Goal: Transaction & Acquisition: Book appointment/travel/reservation

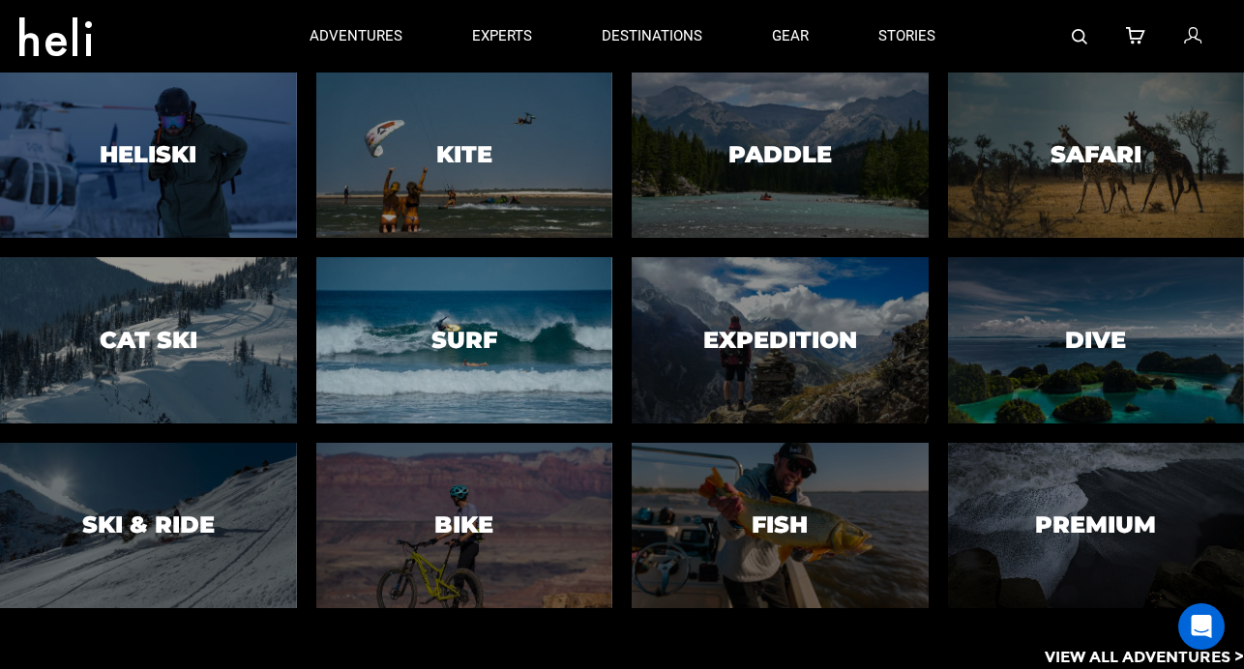
click at [454, 330] on h3 "Surf" at bounding box center [464, 340] width 66 height 25
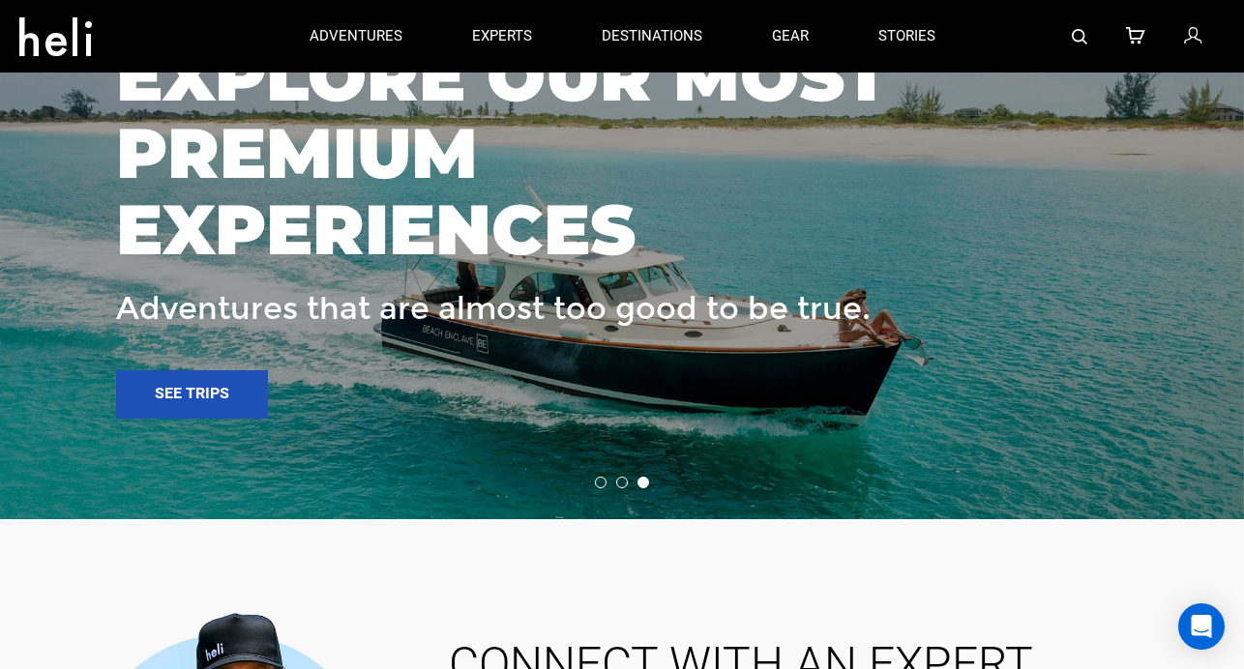
scroll to position [6233, 0]
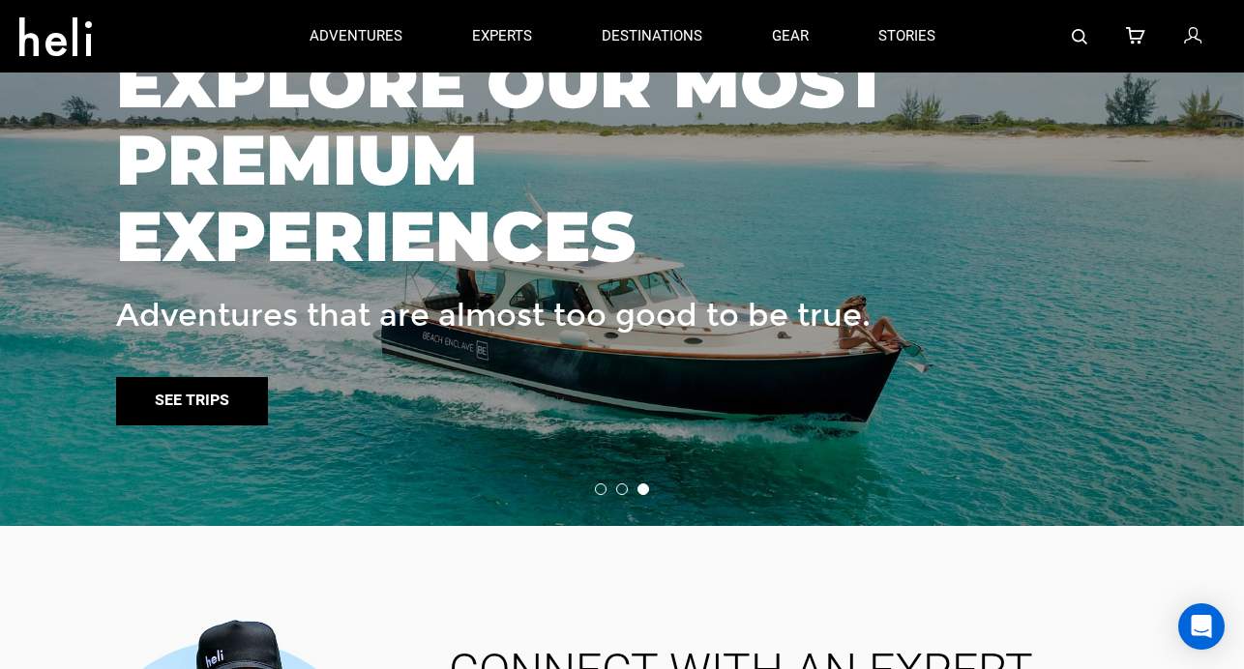
click at [213, 377] on link "See trips" at bounding box center [192, 401] width 152 height 48
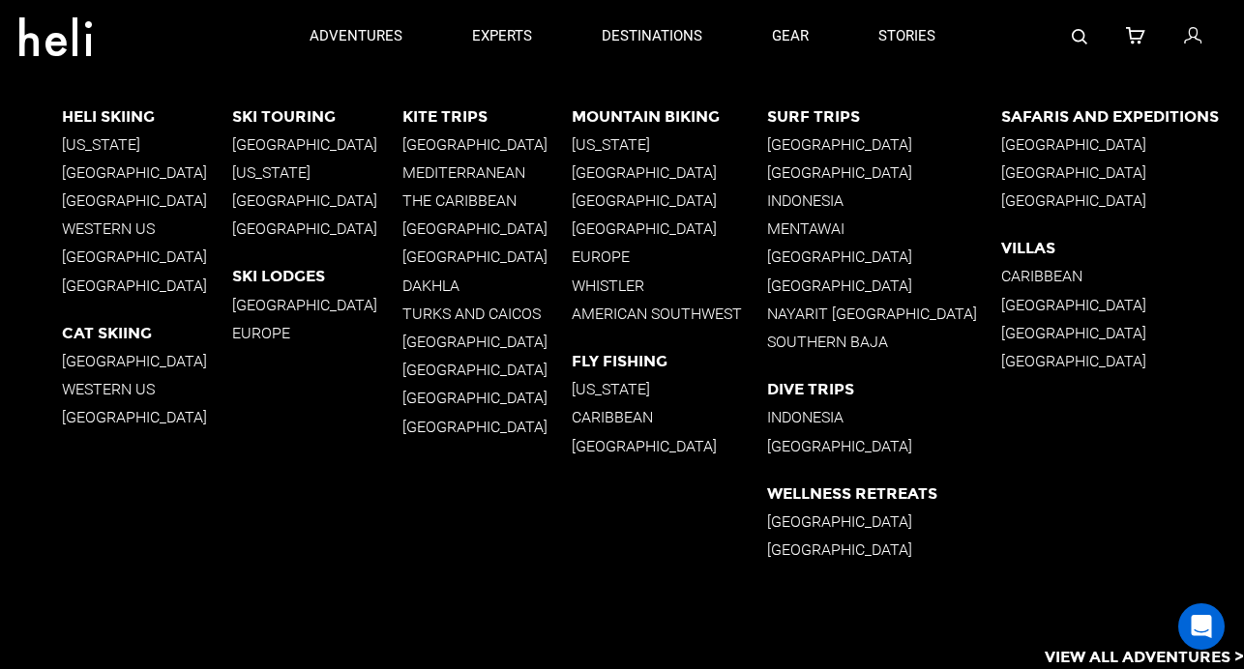
click at [827, 171] on p "[GEOGRAPHIC_DATA]" at bounding box center [884, 172] width 235 height 18
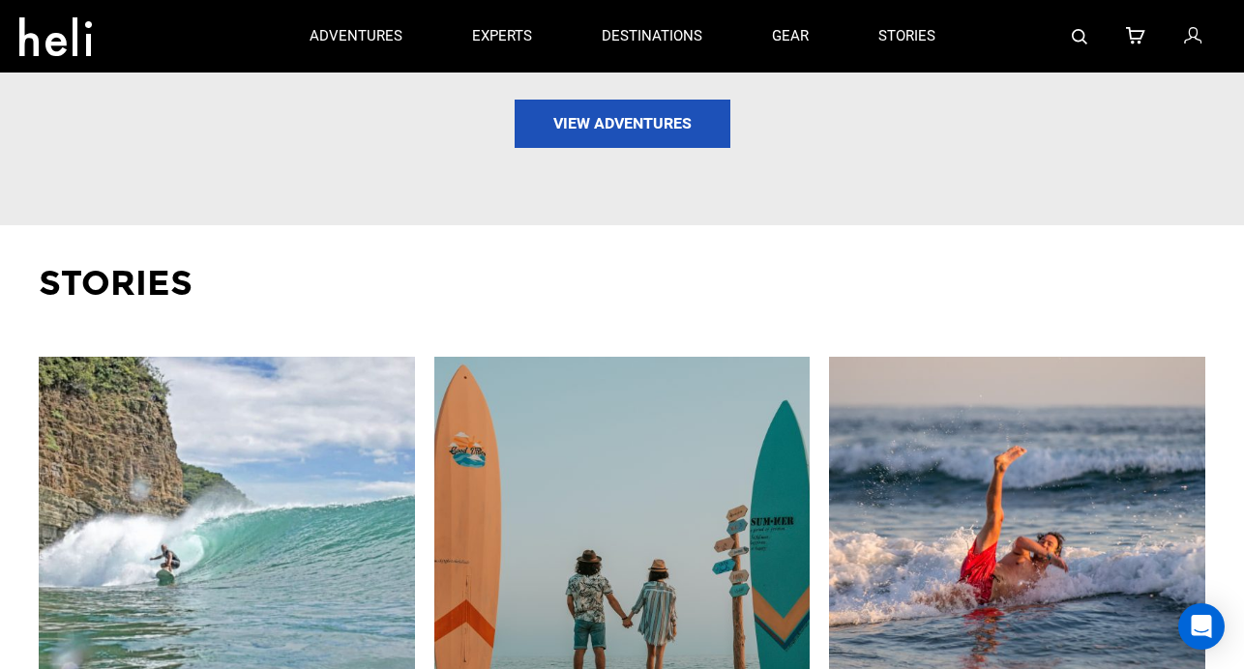
scroll to position [2550, 0]
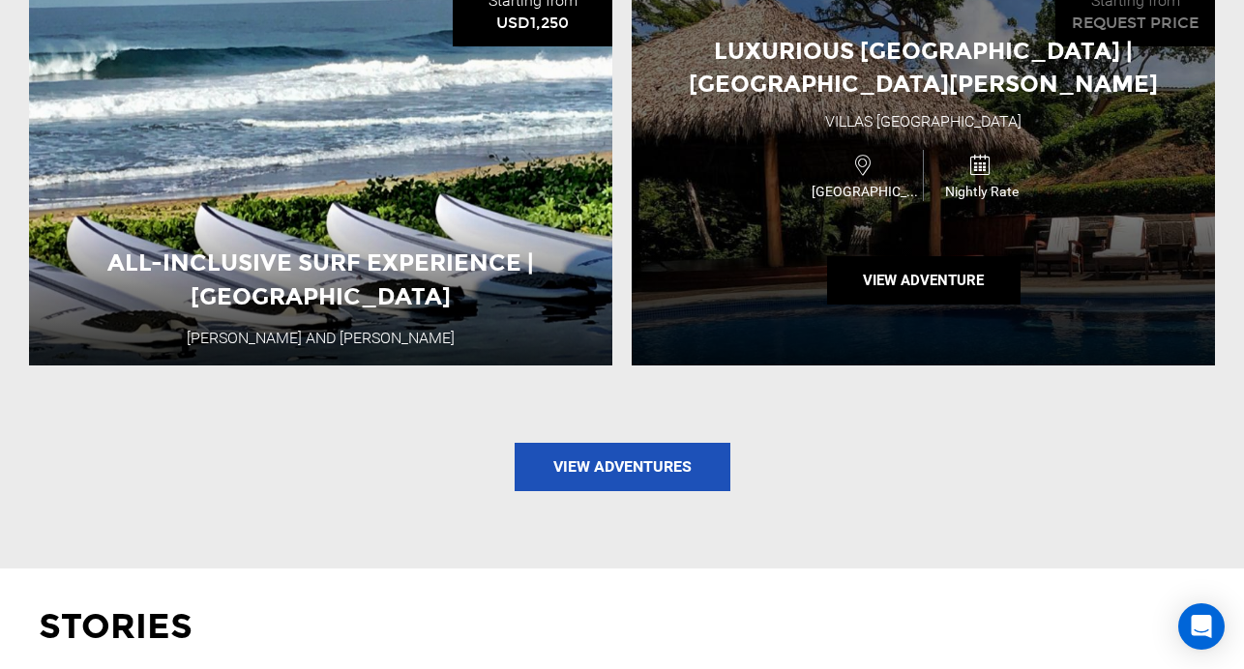
click at [895, 248] on div "Luxurious [GEOGRAPHIC_DATA] | [GEOGRAPHIC_DATA][PERSON_NAME] [GEOGRAPHIC_DATA] …" at bounding box center [923, 172] width 583 height 387
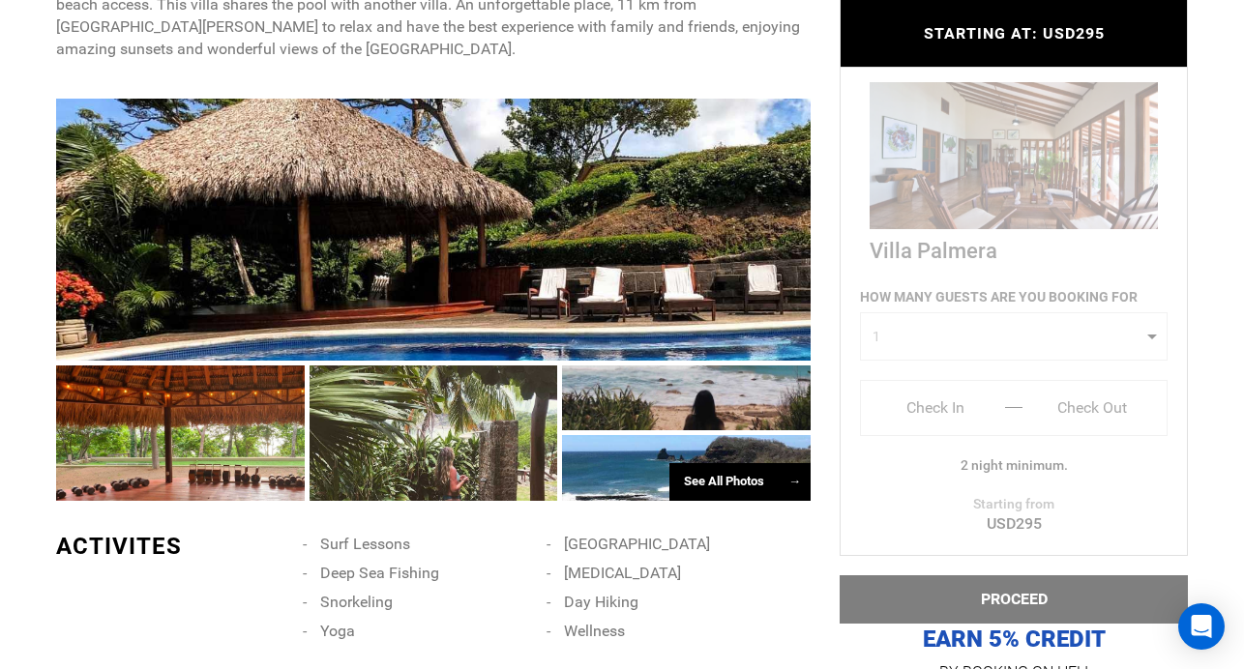
scroll to position [997, 0]
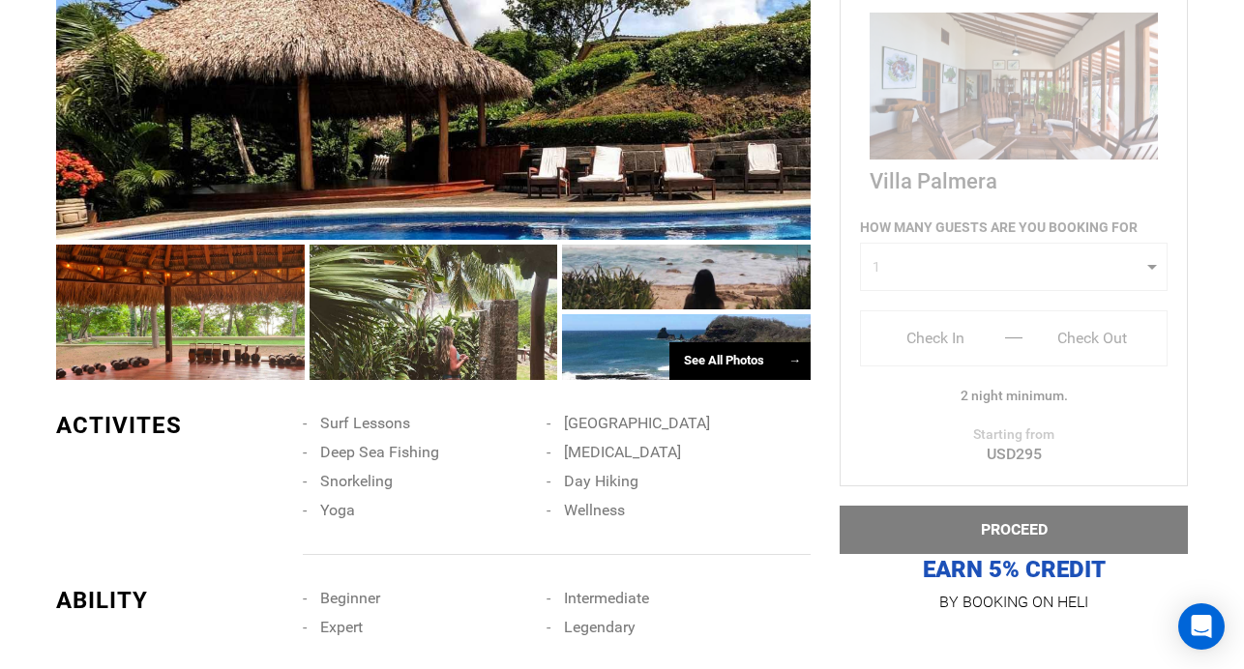
click at [695, 359] on div "See All Photos →" at bounding box center [739, 361] width 141 height 38
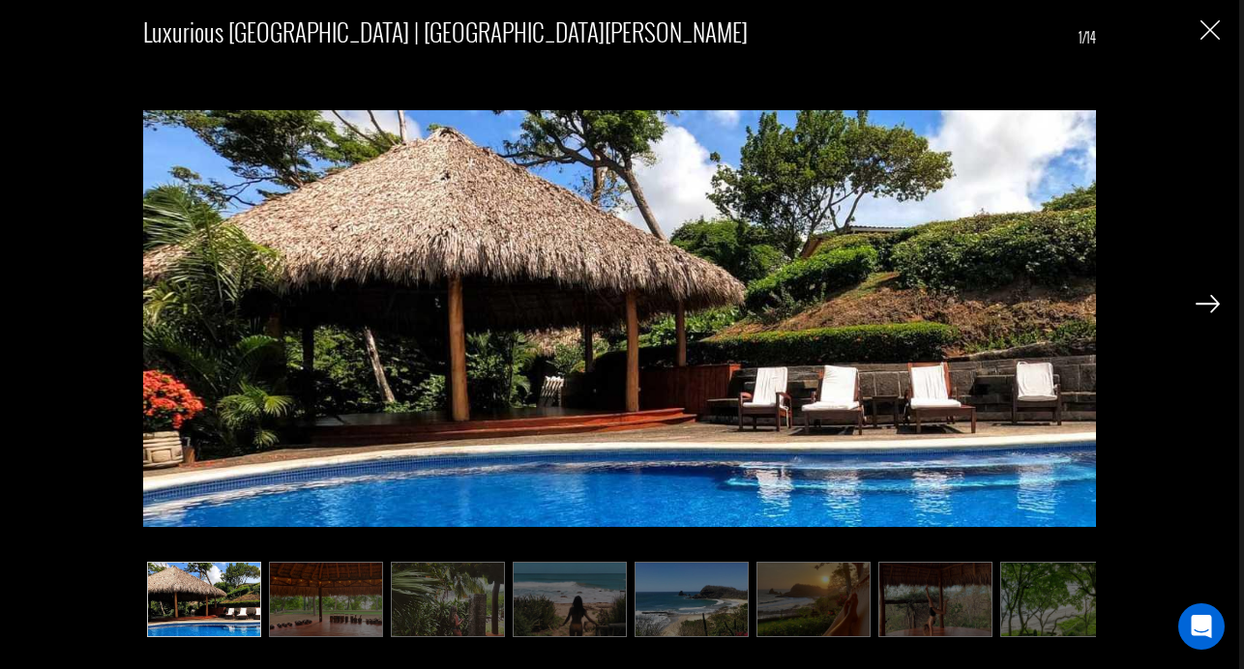
scroll to position [1183, 0]
click at [1210, 300] on img at bounding box center [1207, 303] width 24 height 17
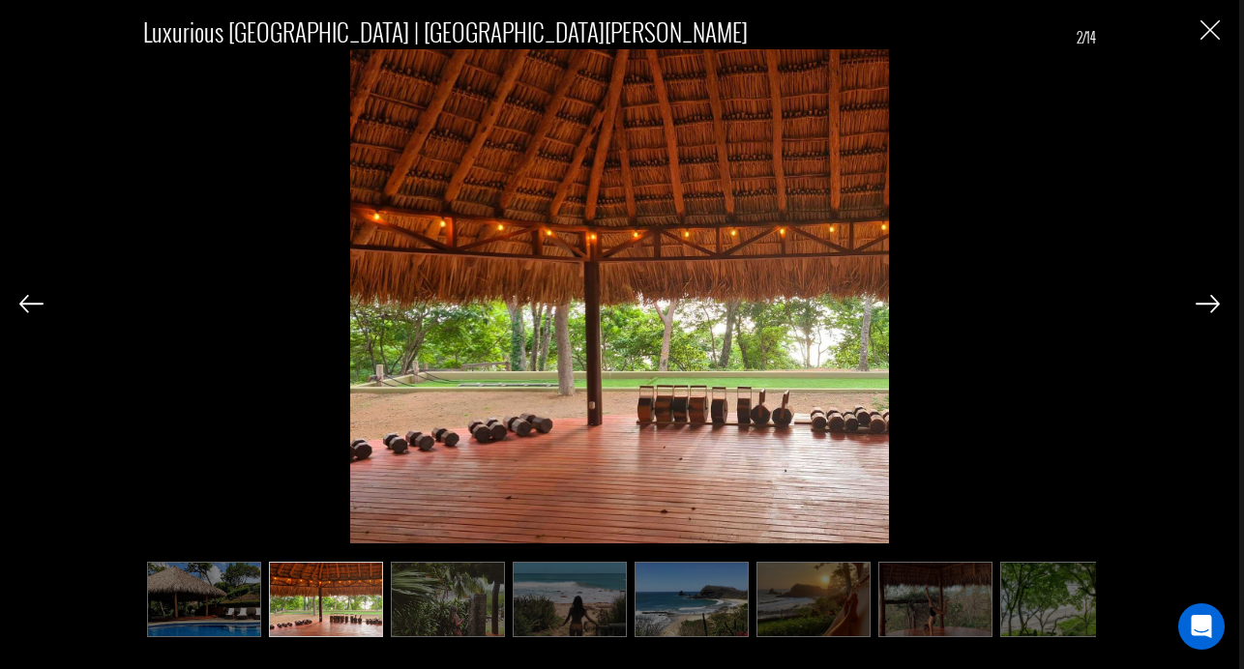
click at [1209, 302] on img at bounding box center [1207, 303] width 24 height 17
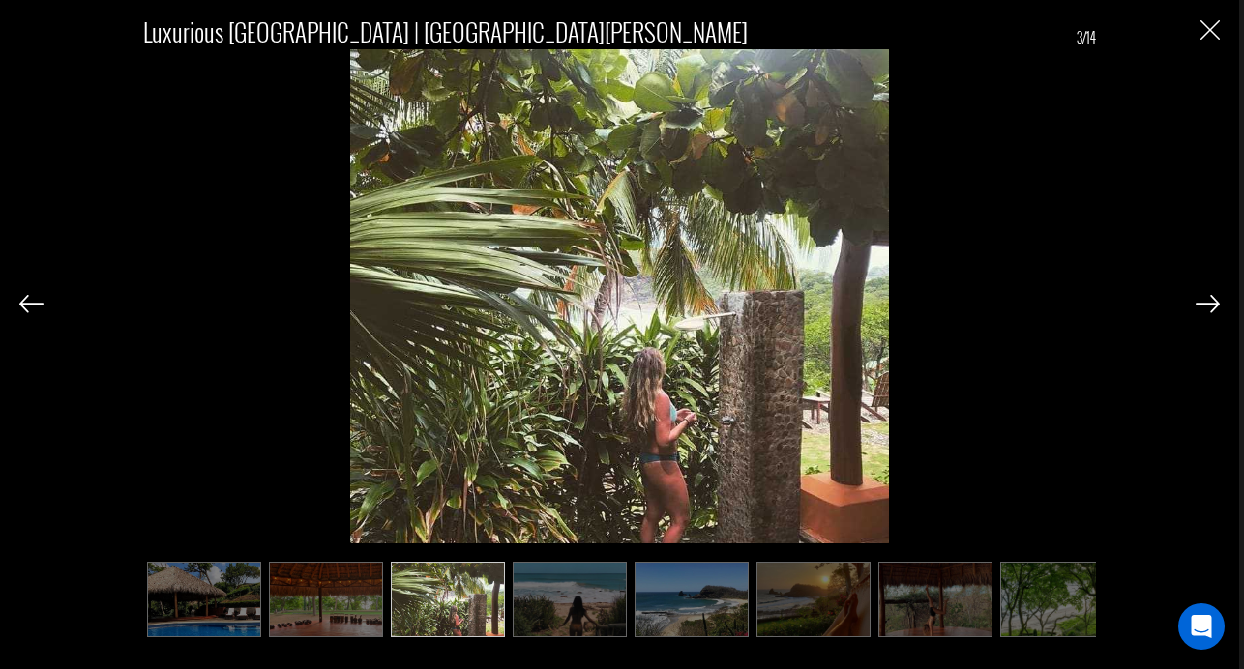
click at [1209, 302] on img at bounding box center [1207, 303] width 24 height 17
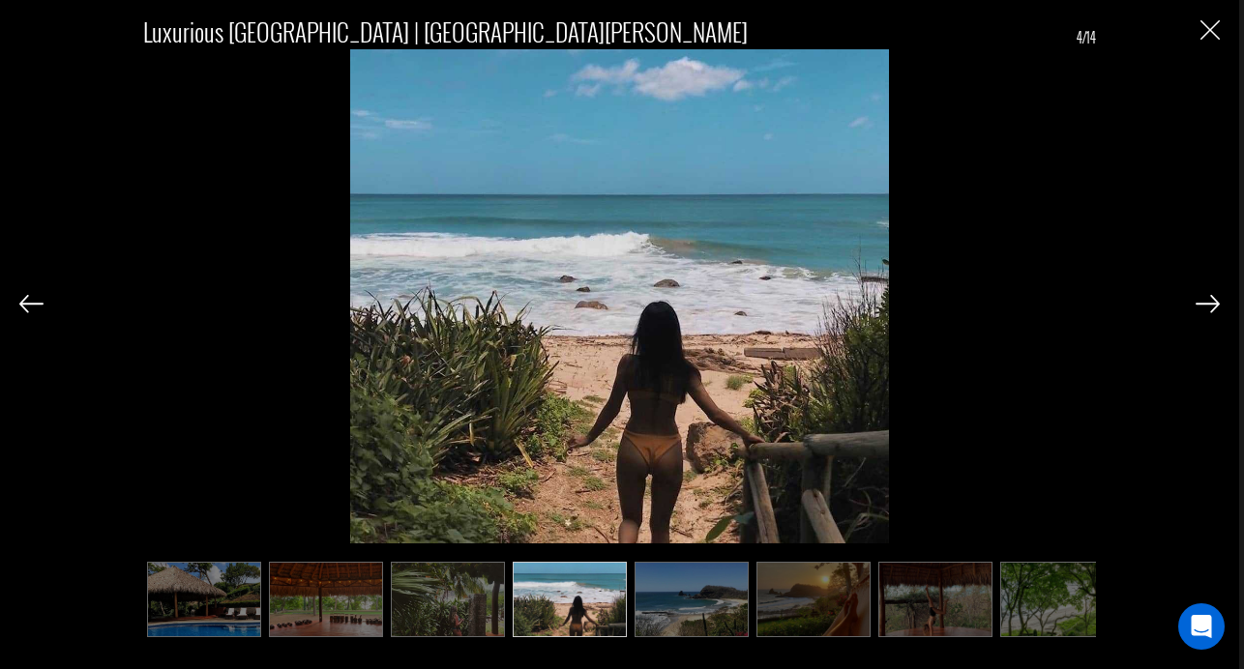
click at [1209, 302] on img at bounding box center [1207, 303] width 24 height 17
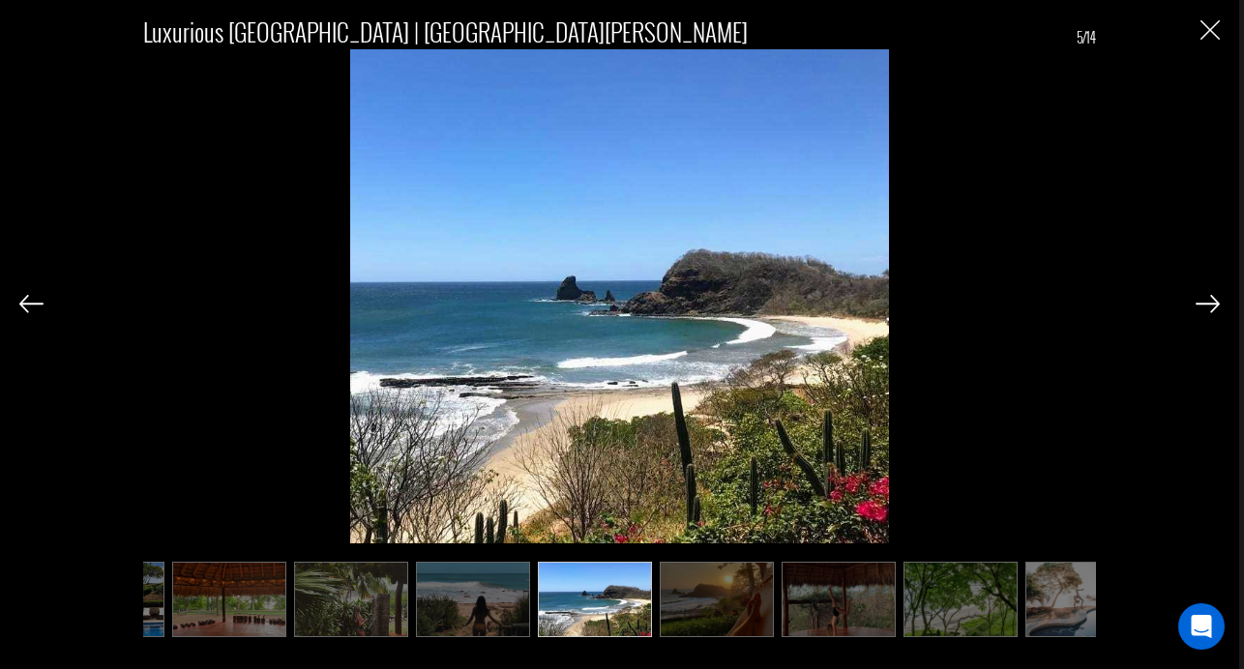
click at [1209, 302] on img at bounding box center [1207, 303] width 24 height 17
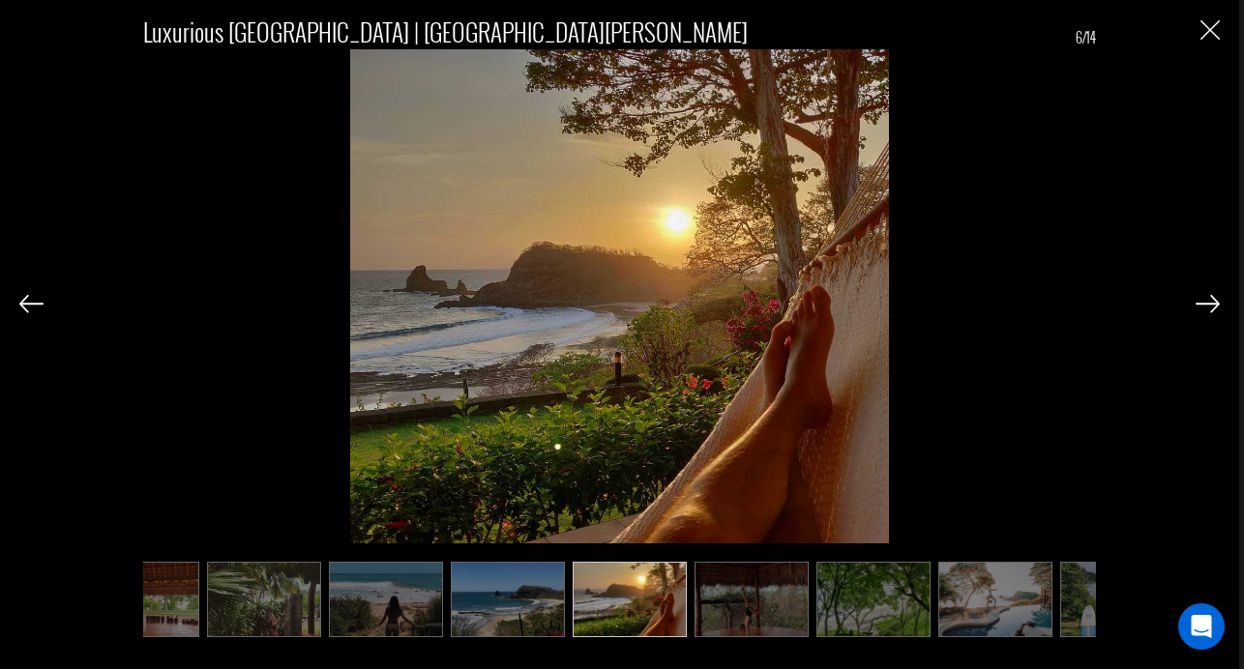
click at [1209, 302] on img at bounding box center [1207, 303] width 24 height 17
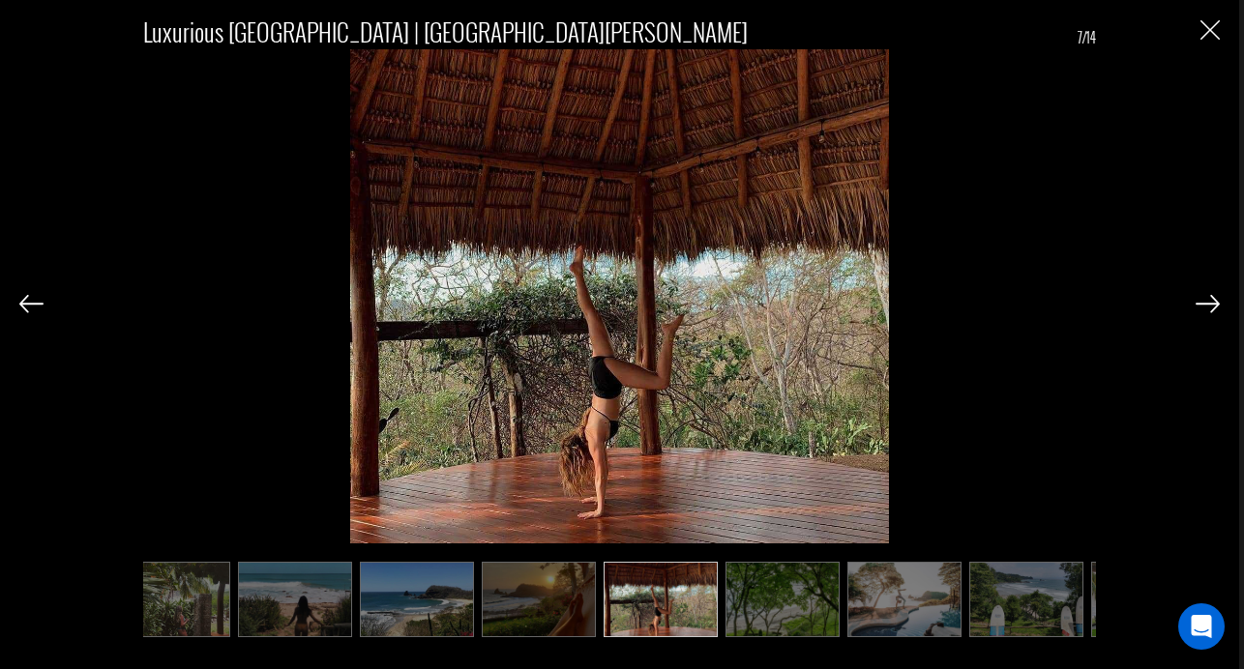
click at [1209, 302] on img at bounding box center [1207, 303] width 24 height 17
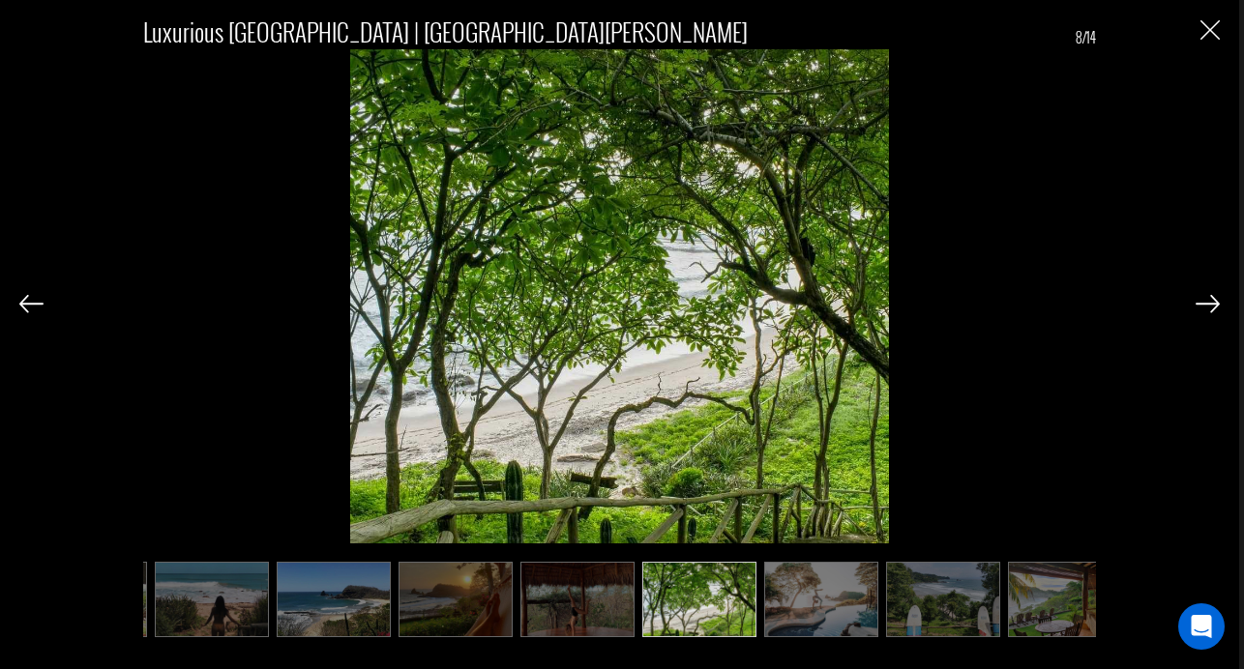
click at [1209, 302] on img at bounding box center [1207, 303] width 24 height 17
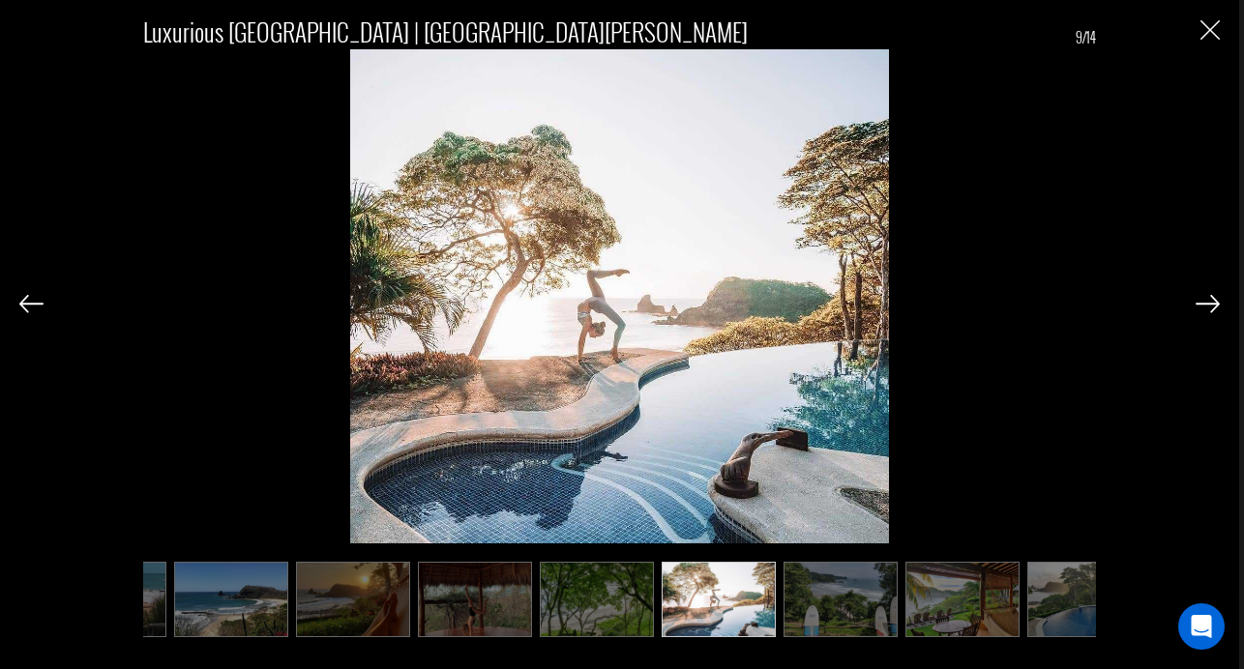
click at [1209, 302] on img at bounding box center [1207, 303] width 24 height 17
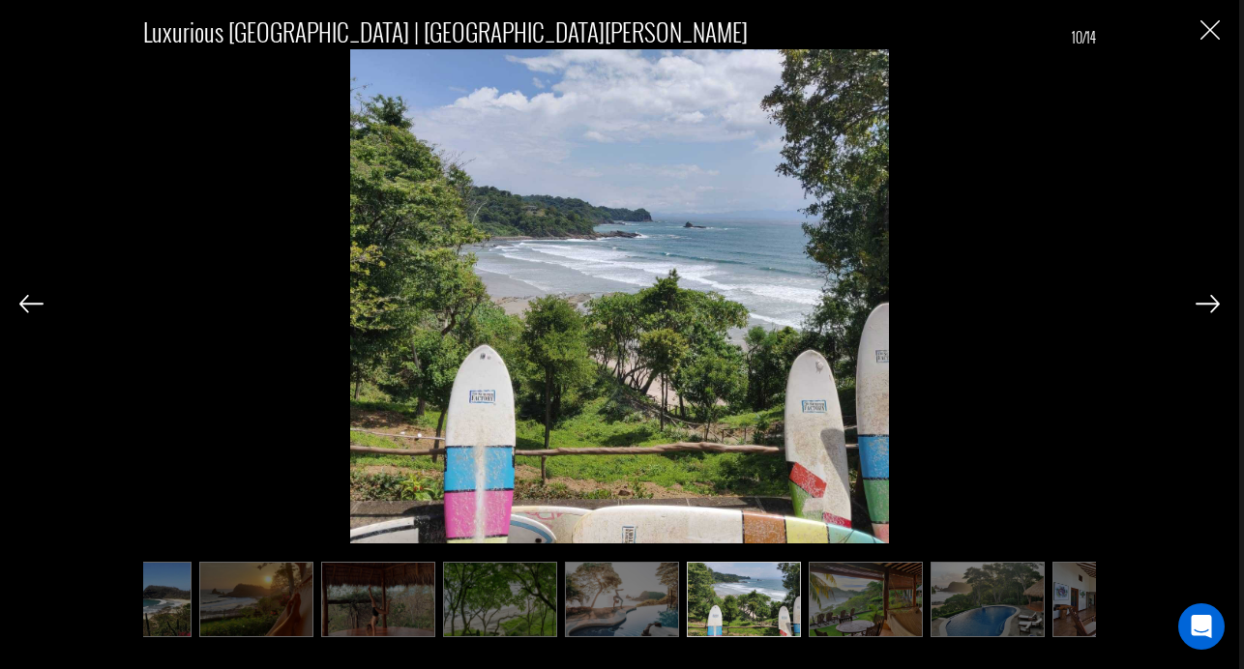
click at [1209, 302] on img at bounding box center [1207, 303] width 24 height 17
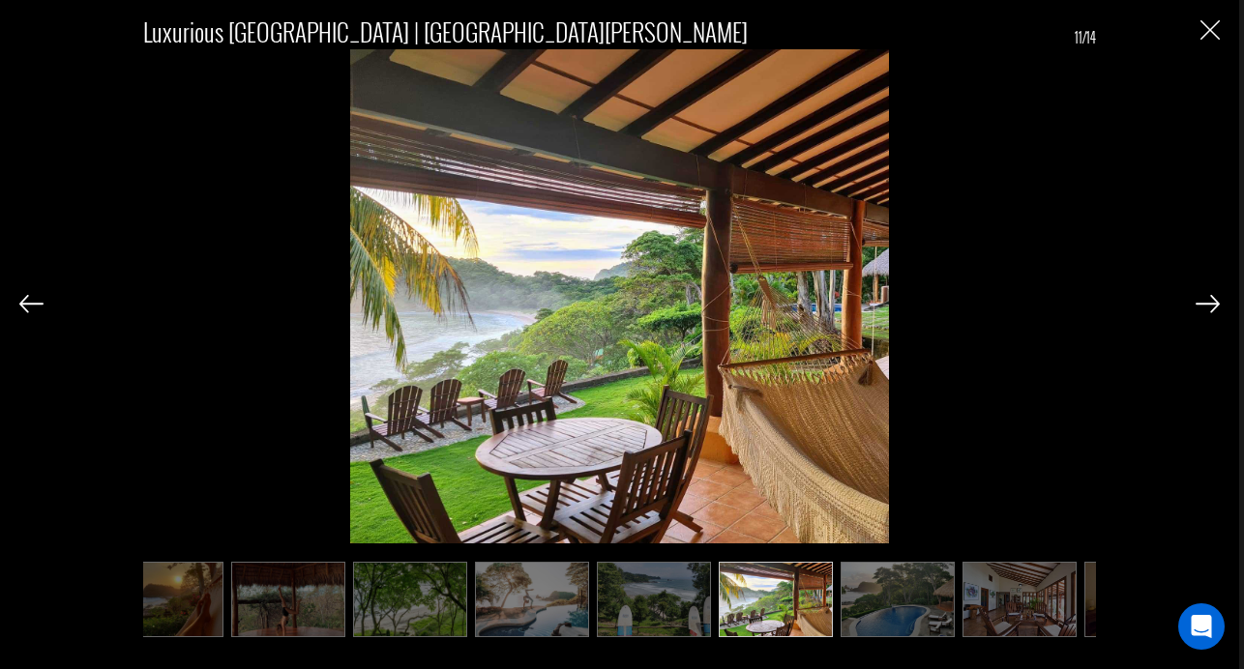
click at [1209, 302] on img at bounding box center [1207, 303] width 24 height 17
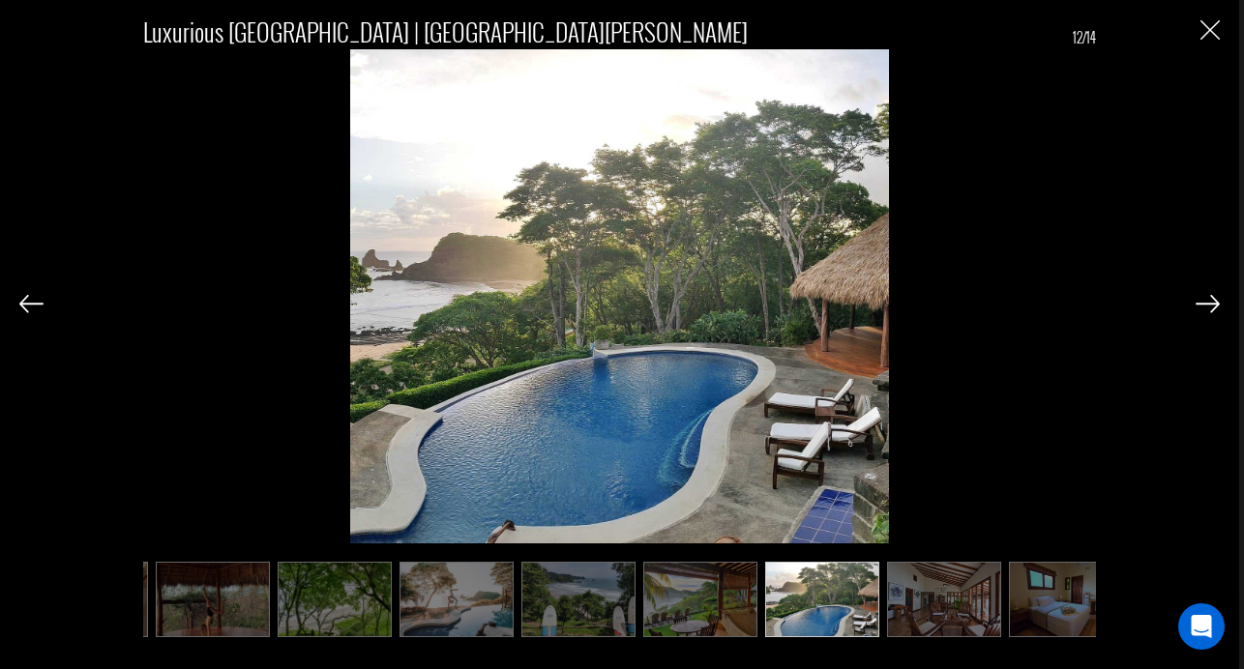
scroll to position [0, 751]
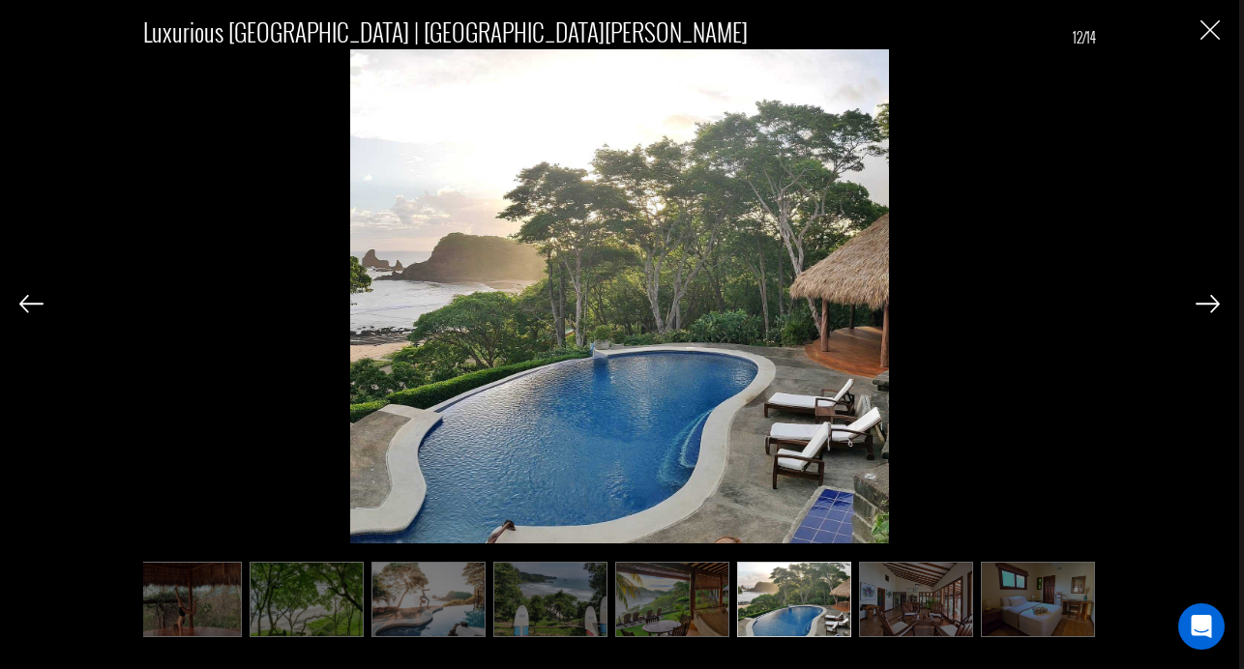
click at [1209, 302] on img at bounding box center [1207, 303] width 24 height 17
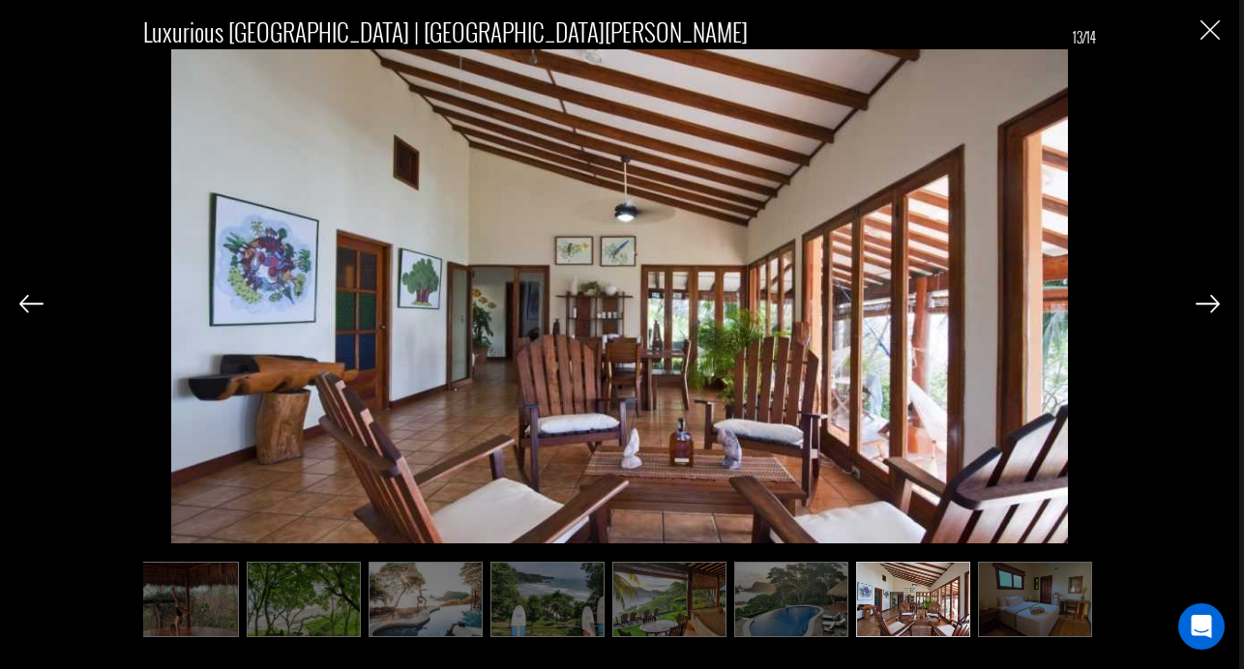
click at [1209, 302] on img at bounding box center [1207, 303] width 24 height 17
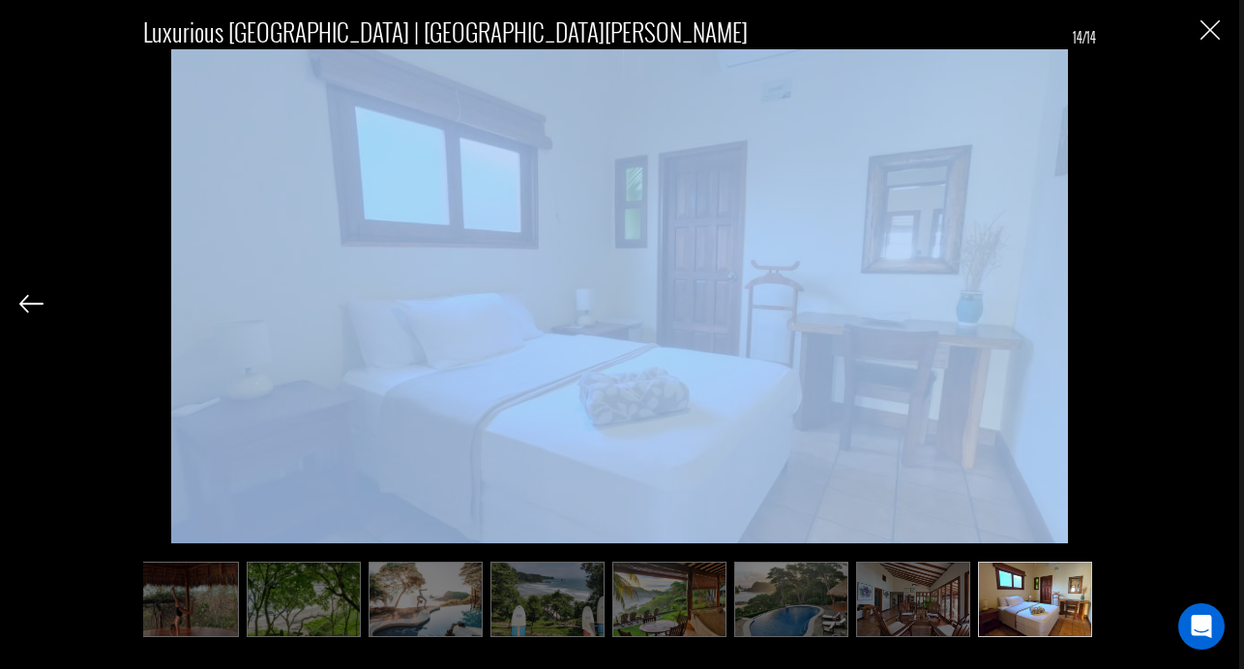
click at [1209, 302] on div "Luxurious [GEOGRAPHIC_DATA] | [GEOGRAPHIC_DATA][PERSON_NAME] 14/14" at bounding box center [619, 317] width 1200 height 635
click at [1211, 36] on img "Close" at bounding box center [1209, 29] width 19 height 19
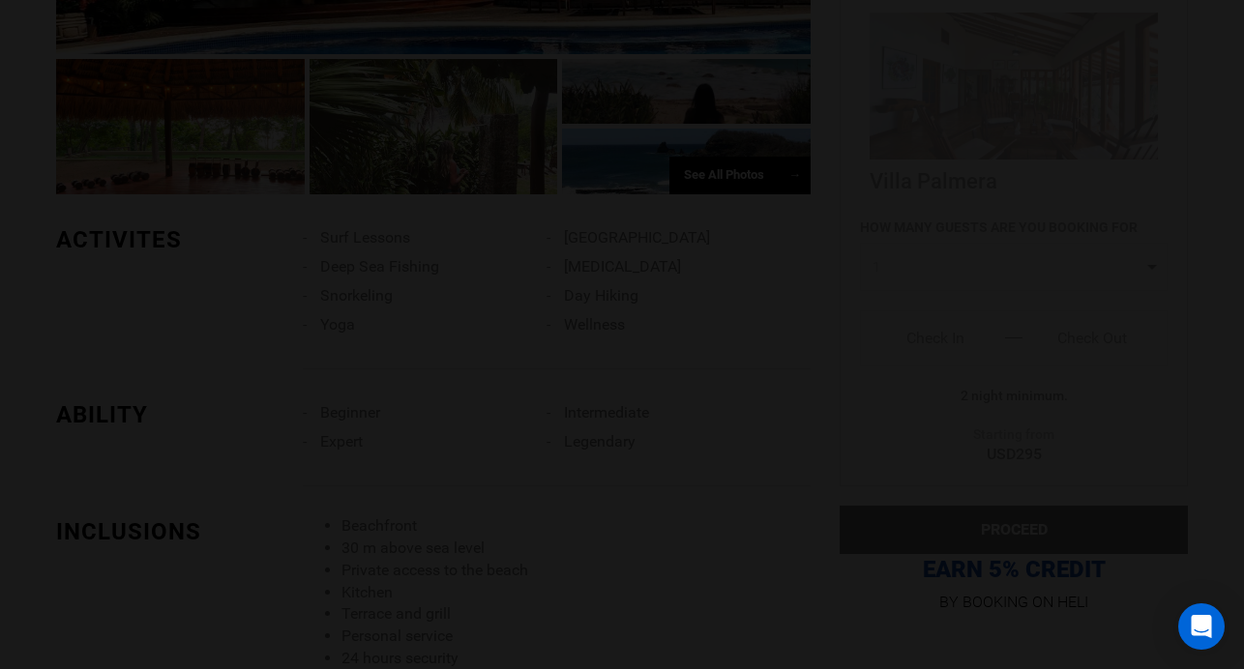
scroll to position [0, 0]
